Goal: Task Accomplishment & Management: Use online tool/utility

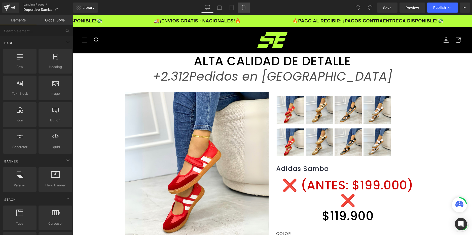
click at [242, 7] on icon at bounding box center [243, 7] width 5 height 5
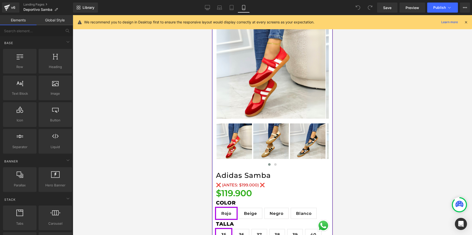
scroll to position [101, 0]
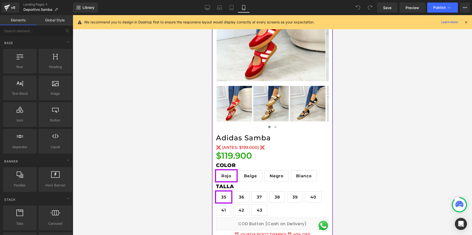
click at [235, 154] on h1 "$119.900" at bounding box center [272, 156] width 113 height 10
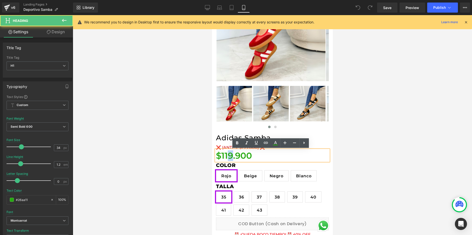
drag, startPoint x: 233, startPoint y: 154, endPoint x: 229, endPoint y: 154, distance: 4.1
click at [229, 154] on h1 "$119.900" at bounding box center [272, 156] width 113 height 10
click at [250, 154] on h1 "$115.900" at bounding box center [272, 156] width 113 height 10
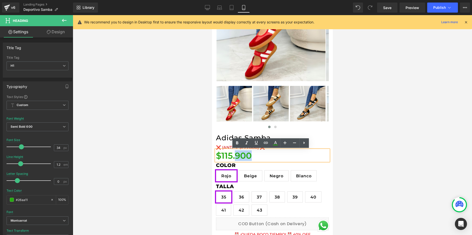
drag, startPoint x: 251, startPoint y: 154, endPoint x: 236, endPoint y: 153, distance: 14.6
click at [236, 153] on h1 "$115.900" at bounding box center [272, 156] width 113 height 10
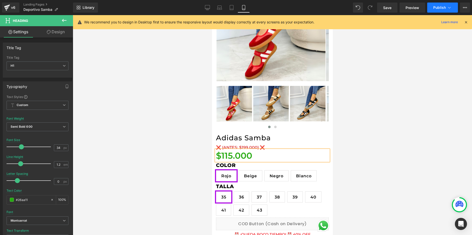
click at [439, 6] on span "Publish" at bounding box center [439, 8] width 13 height 4
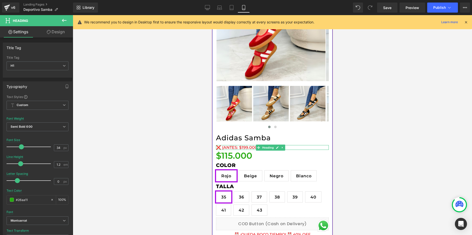
click at [240, 146] on span "❌ (ANTES: $199.000) ❌" at bounding box center [240, 147] width 49 height 5
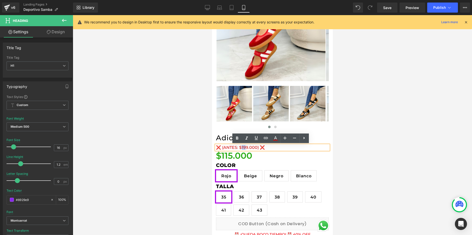
drag, startPoint x: 246, startPoint y: 146, endPoint x: 243, endPoint y: 146, distance: 3.5
click at [243, 146] on span "❌ (ANTES: $199.000) ❌" at bounding box center [240, 147] width 49 height 5
click at [245, 146] on span "❌ (ANTES: $199.000) ❌" at bounding box center [240, 147] width 49 height 5
click at [244, 146] on span "❌ (ANTES: $199.000) ❌" at bounding box center [240, 147] width 49 height 5
click at [441, 7] on span "Publish" at bounding box center [439, 8] width 13 height 4
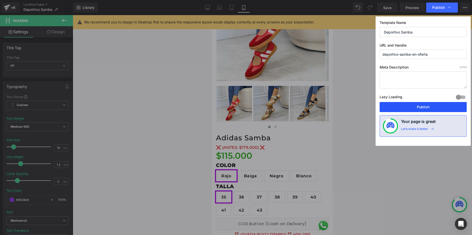
click at [430, 110] on button "Publish" at bounding box center [423, 107] width 87 height 10
